Goal: Check status: Check status

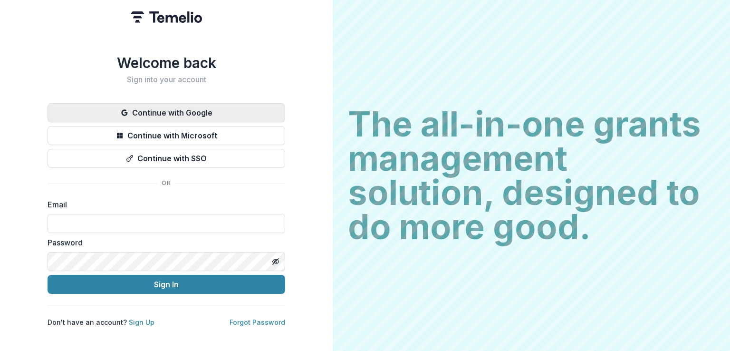
click at [161, 113] on button "Continue with Google" at bounding box center [165, 112] width 237 height 19
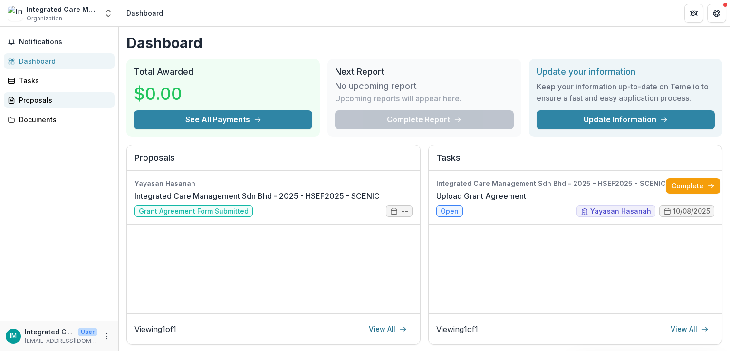
click at [38, 97] on div "Proposals" at bounding box center [63, 100] width 88 height 10
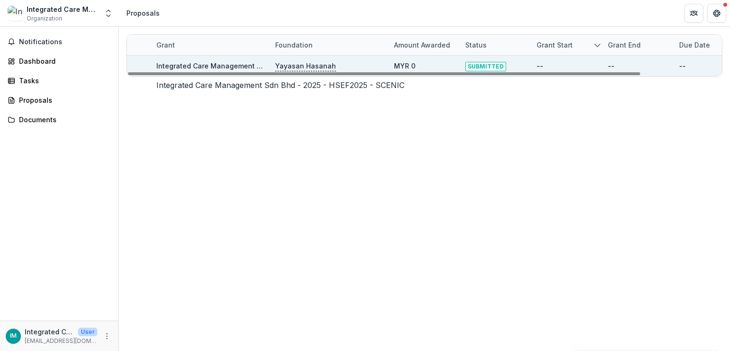
click at [227, 67] on link "Integrated Care Management Sdn Bhd - 2025 - HSEF2025 - SCENIC" at bounding box center [268, 66] width 224 height 8
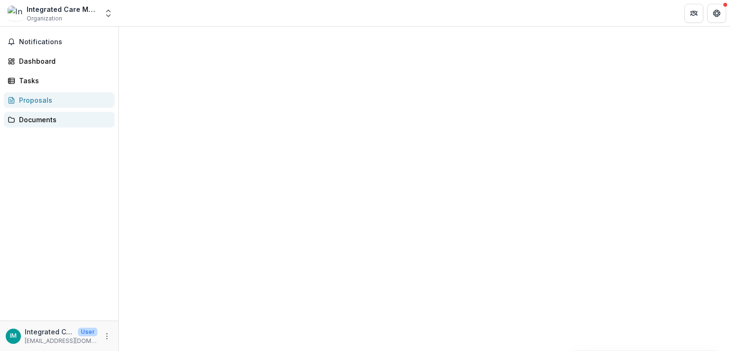
click at [41, 122] on div "Documents" at bounding box center [63, 119] width 88 height 10
